Goal: Task Accomplishment & Management: Manage account settings

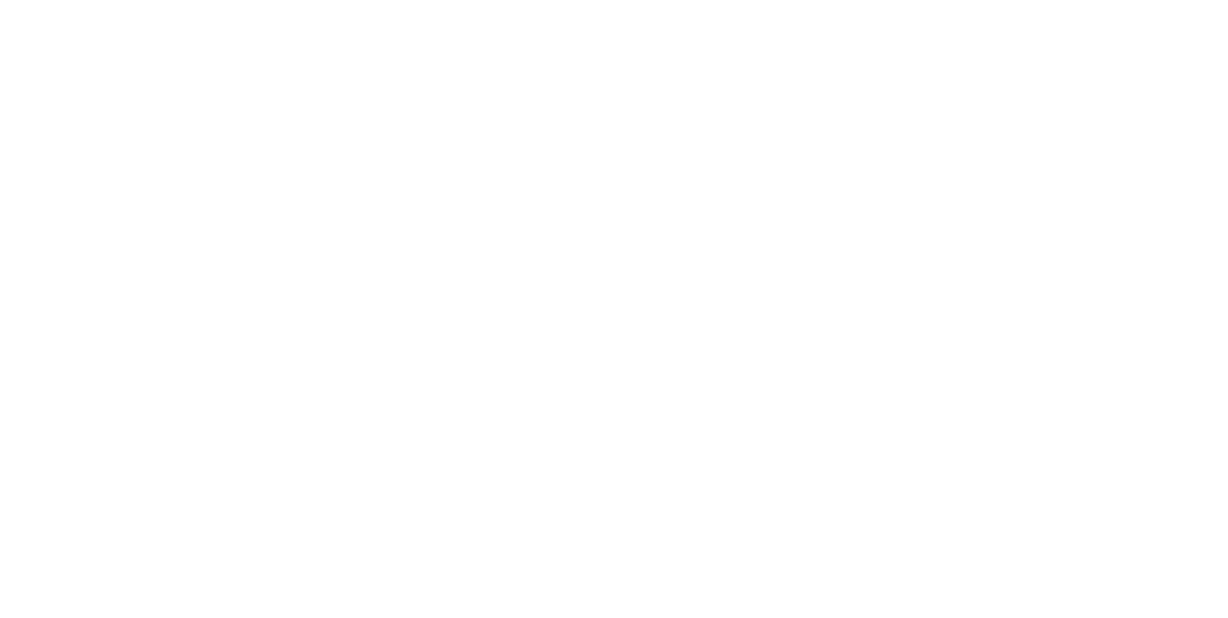
click at [177, 257] on div "Tracking" at bounding box center [151, 263] width 53 height 17
click at [791, 541] on icon "button" at bounding box center [787, 541] width 10 height 11
click at [727, 296] on button "Cancel" at bounding box center [673, 304] width 105 height 31
click at [747, 476] on icon "button" at bounding box center [742, 477] width 10 height 11
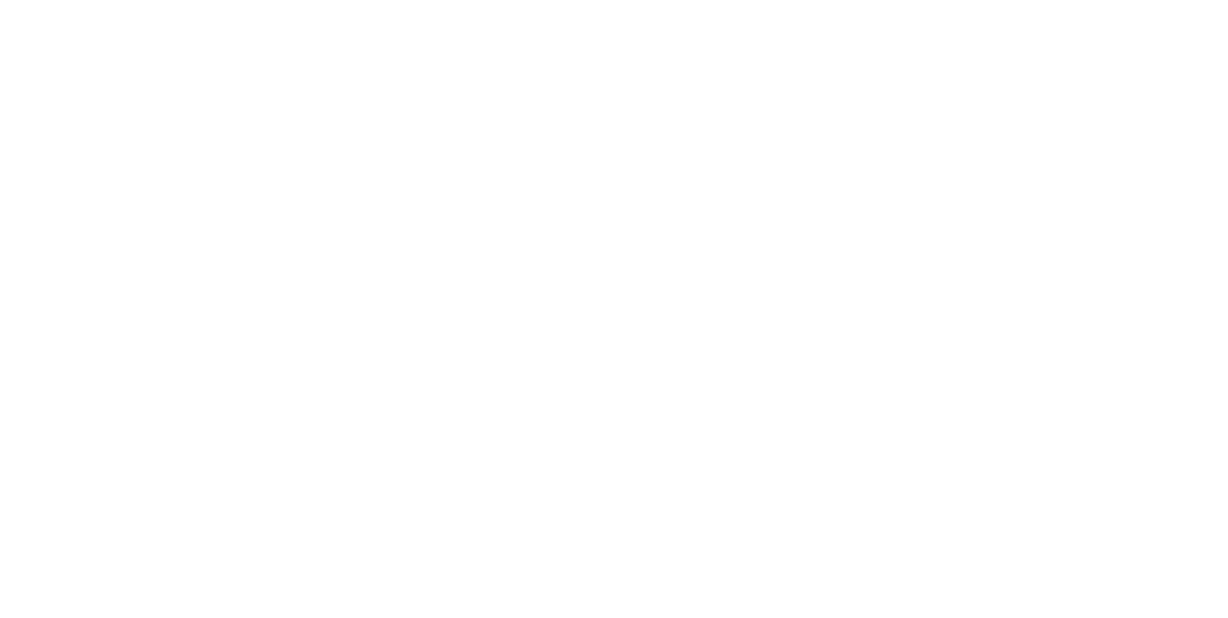
click at [606, 307] on button "Clock On" at bounding box center [553, 304] width 105 height 31
click at [1227, 617] on div "Order details Collaborate Checklists 0/0 Tracking Linked Orders Timeline Order …" at bounding box center [614, 309] width 1228 height 618
click at [1026, 111] on button "Close" at bounding box center [991, 106] width 70 height 31
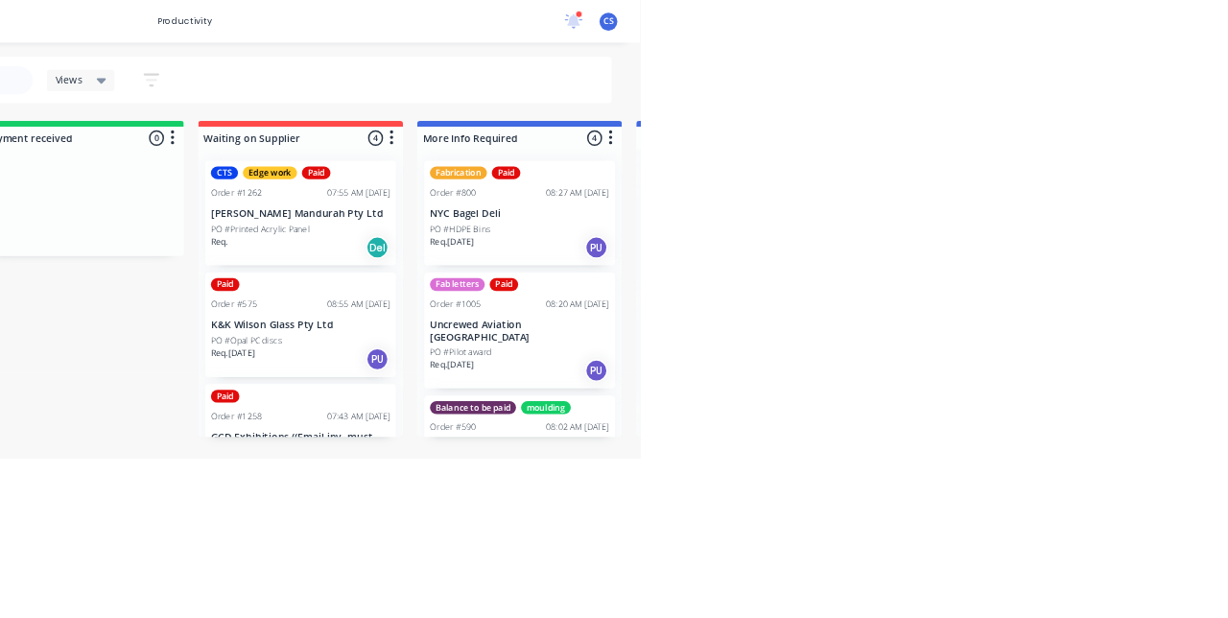
scroll to position [299, 0]
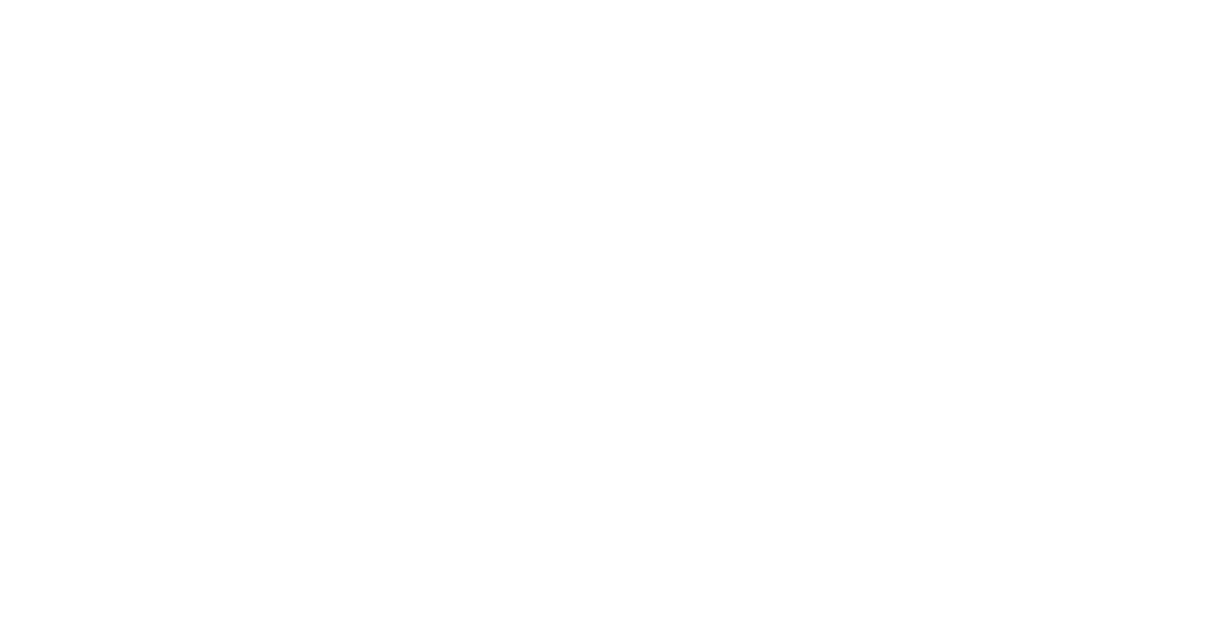
click at [200, 161] on div "Collaborate" at bounding box center [163, 167] width 76 height 17
click at [114, 263] on icon at bounding box center [105, 263] width 17 height 17
click at [763, 476] on icon "button" at bounding box center [759, 478] width 10 height 10
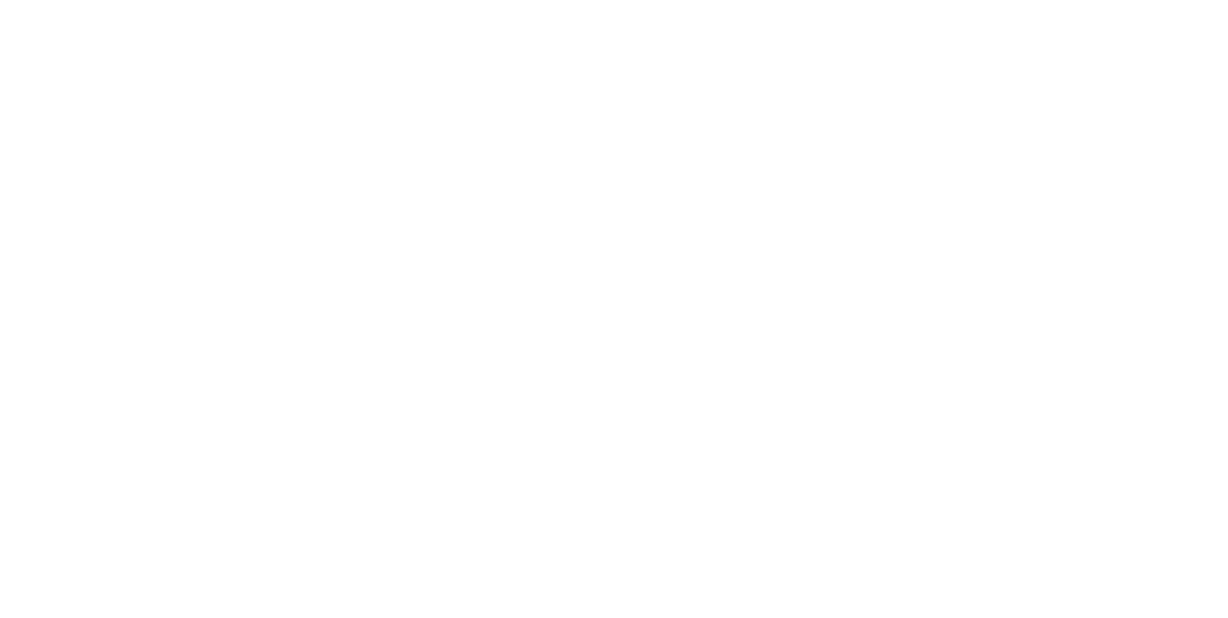
click at [606, 303] on button "Clock Off" at bounding box center [553, 304] width 105 height 31
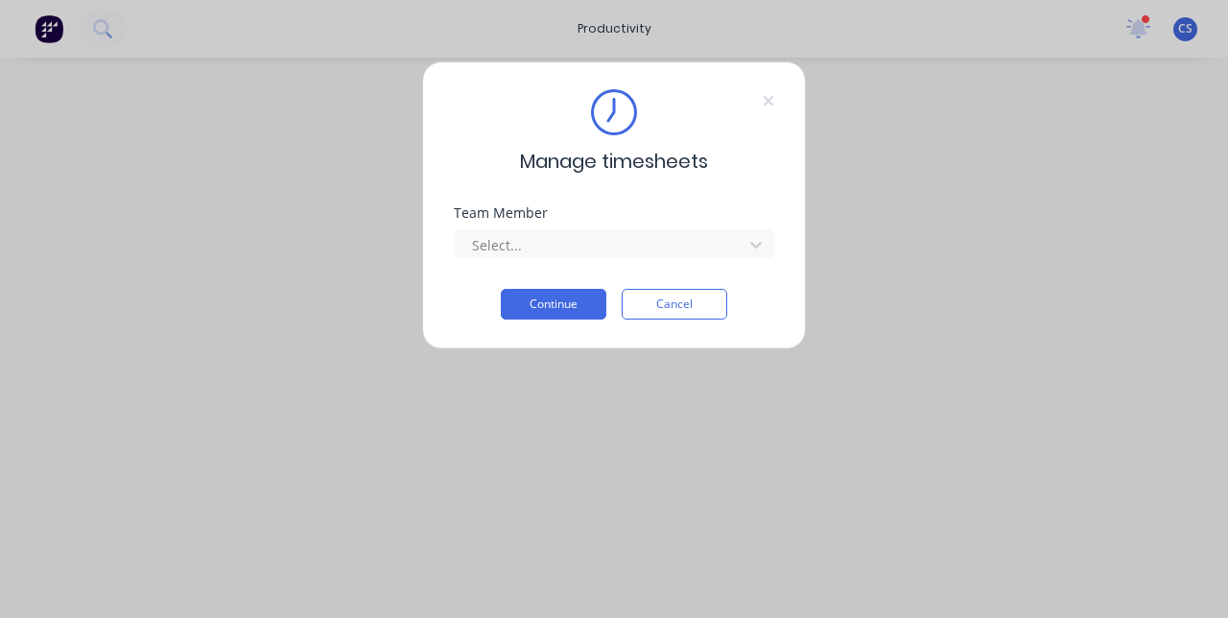
click at [678, 303] on button "Cancel" at bounding box center [673, 304] width 105 height 31
